Goal: Task Accomplishment & Management: Use online tool/utility

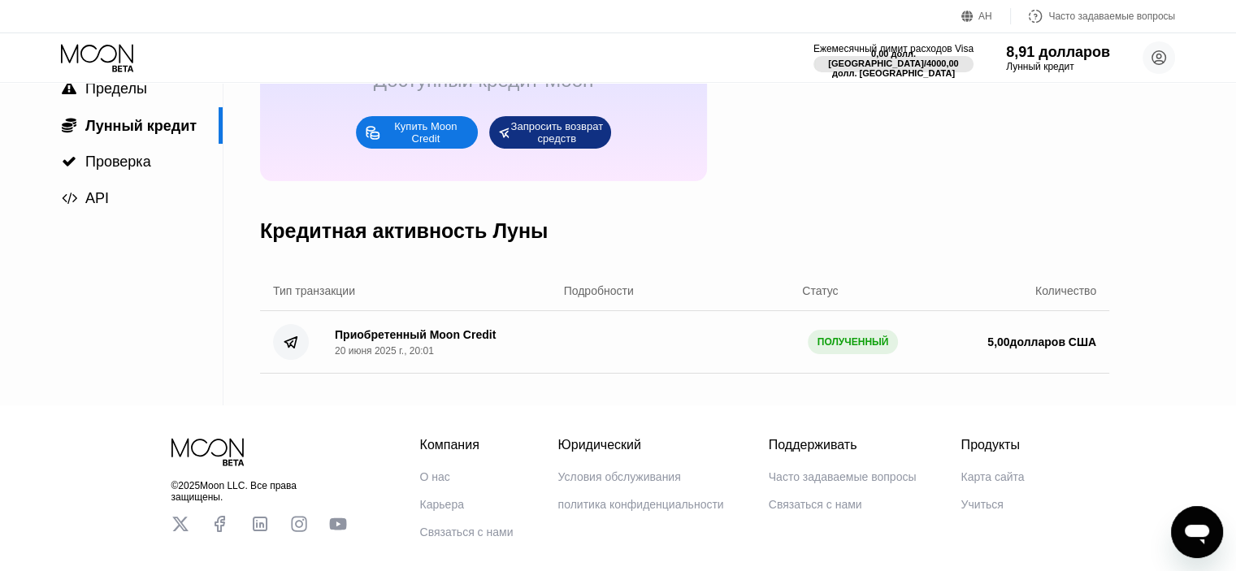
click at [522, 145] on font "Запросить возврат средств" at bounding box center [557, 132] width 95 height 24
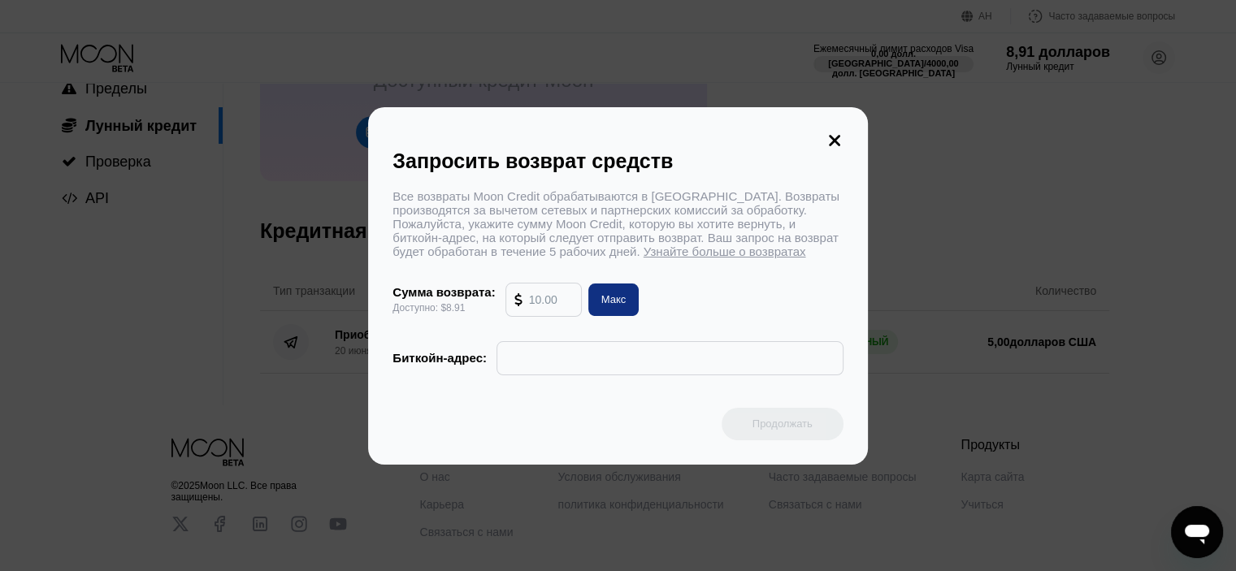
click at [540, 308] on input "text" at bounding box center [551, 300] width 44 height 33
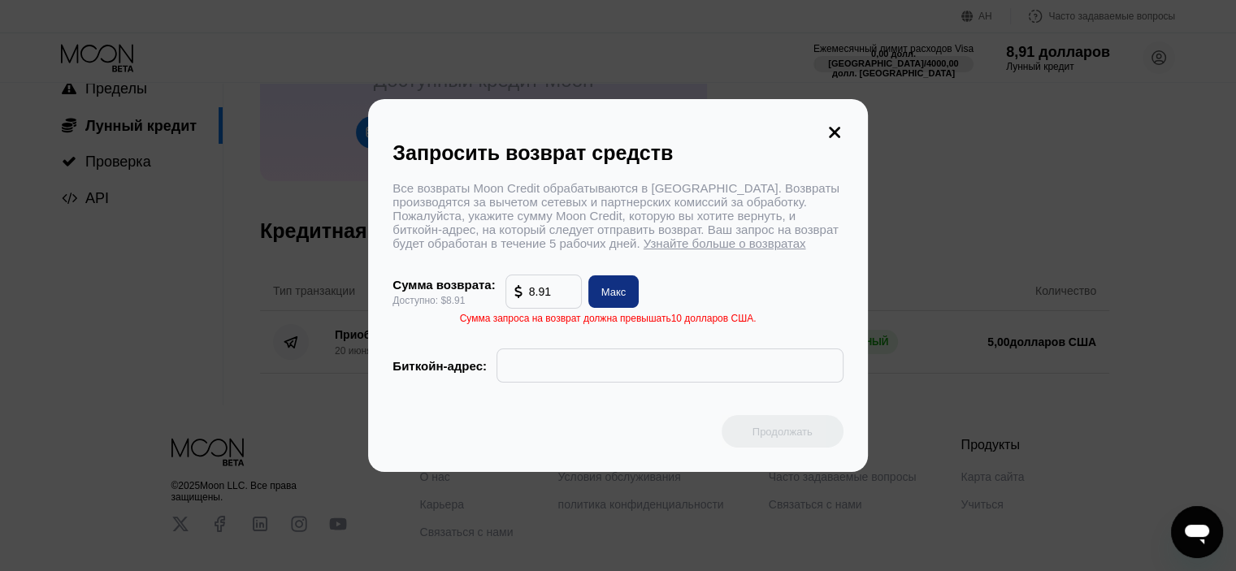
click at [569, 382] on input "text" at bounding box center [670, 365] width 329 height 33
drag, startPoint x: 553, startPoint y: 298, endPoint x: 524, endPoint y: 298, distance: 28.4
click at [524, 298] on div "8.91" at bounding box center [543, 292] width 59 height 33
type input "8.91"
drag, startPoint x: 553, startPoint y: 302, endPoint x: 523, endPoint y: 298, distance: 30.2
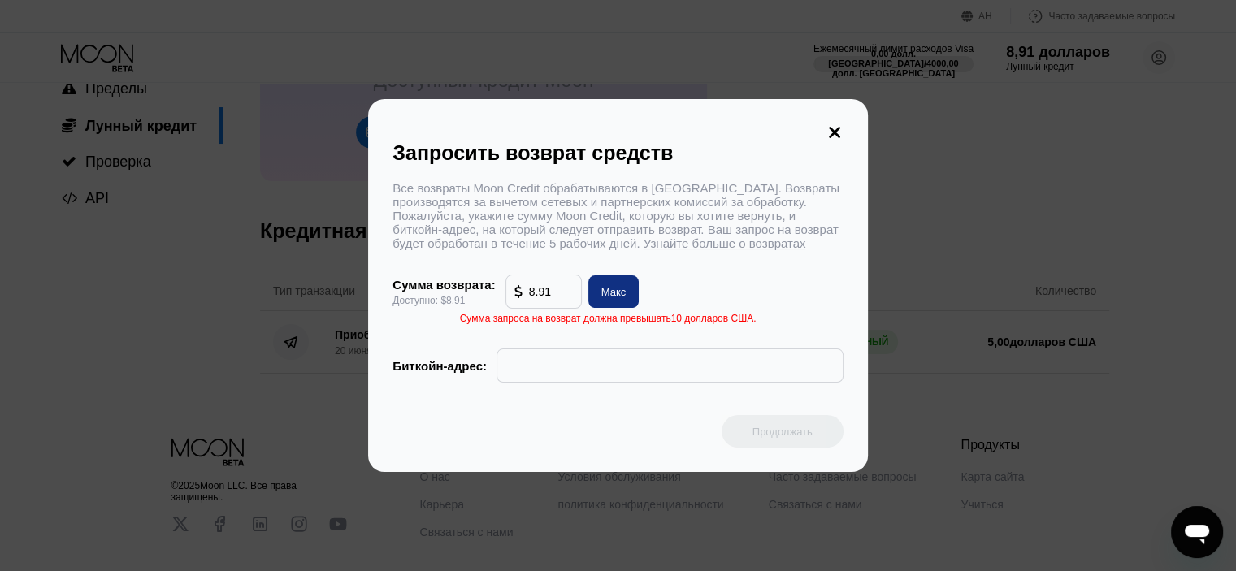
click at [523, 298] on div "8.91" at bounding box center [543, 292] width 59 height 33
type input "8.91"
click at [562, 371] on input "text" at bounding box center [670, 365] width 329 height 33
click at [840, 124] on icon at bounding box center [835, 133] width 18 height 18
